Goal: Entertainment & Leisure: Browse casually

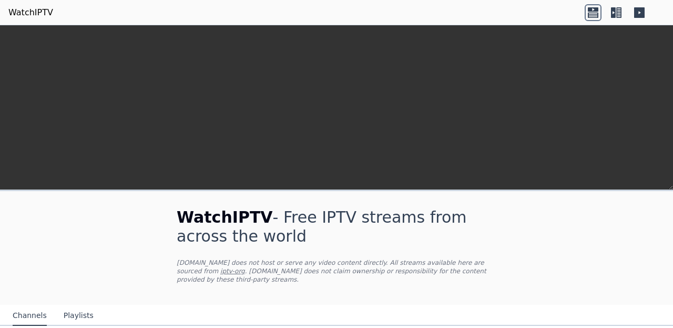
scroll to position [244, 0]
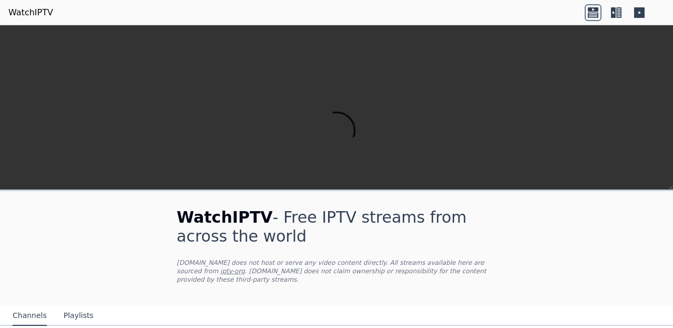
scroll to position [318, 0]
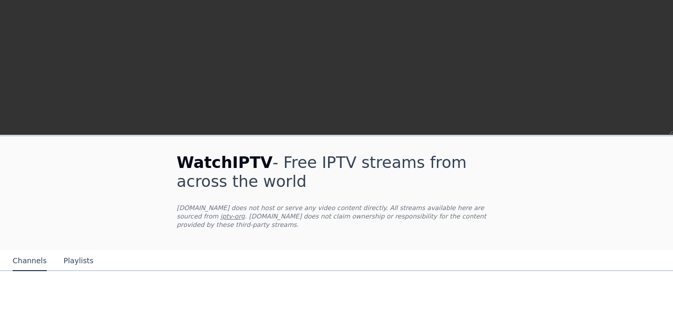
scroll to position [433, 0]
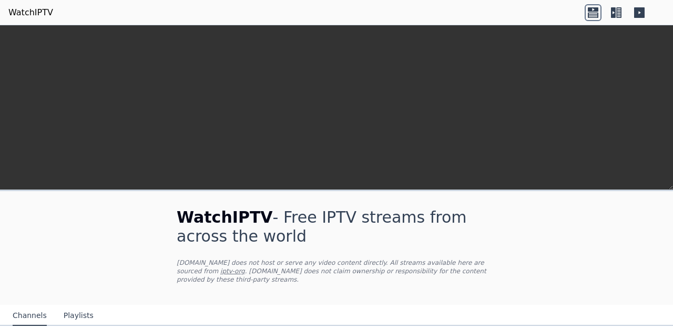
scroll to position [574, 0]
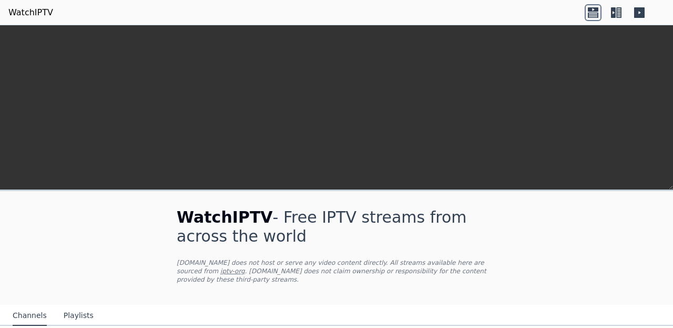
scroll to position [239, 0]
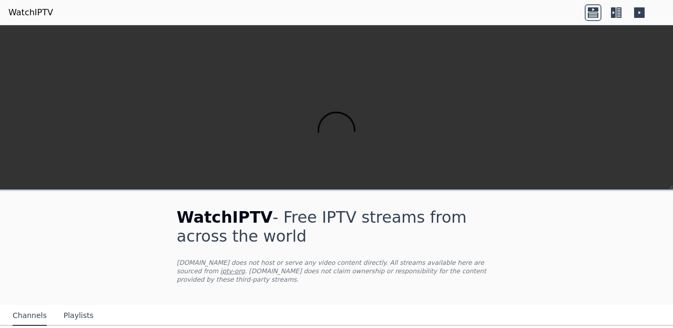
scroll to position [1058, 0]
